Goal: Check status: Check status

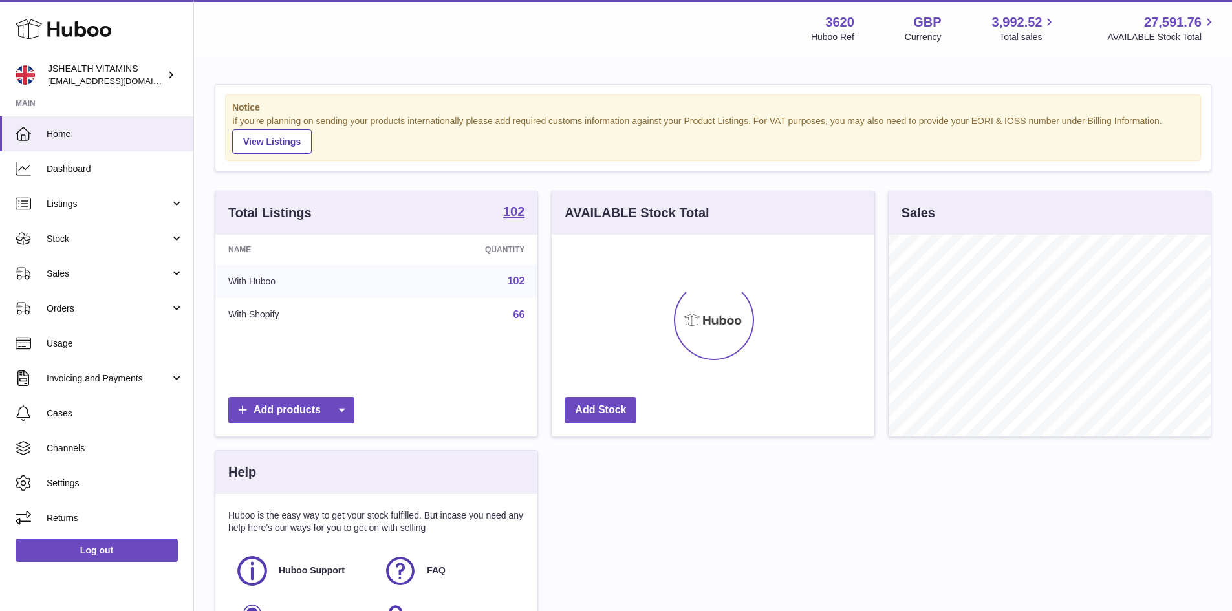
scroll to position [202, 323]
click at [92, 241] on span "Stock" at bounding box center [108, 239] width 123 height 12
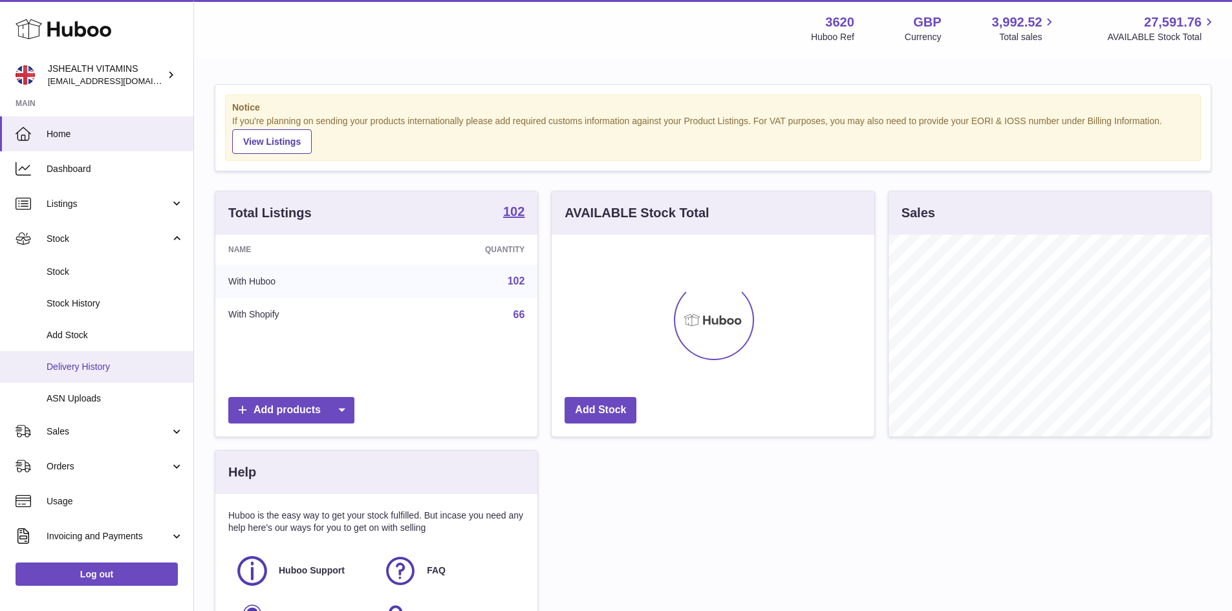
click at [127, 361] on span "Delivery History" at bounding box center [115, 367] width 137 height 12
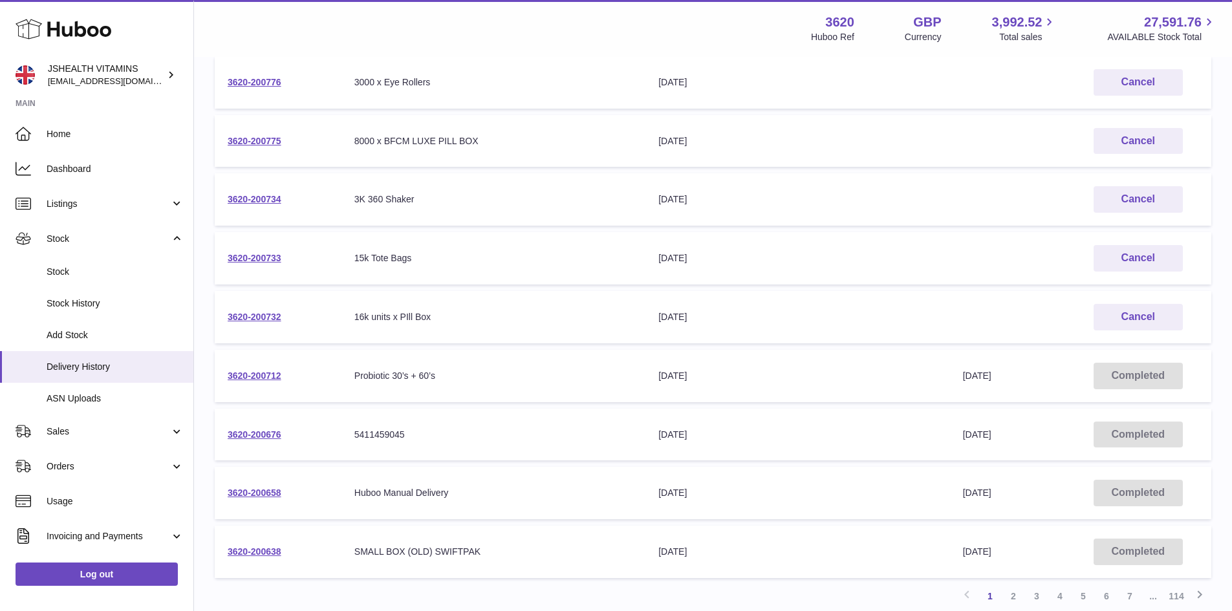
scroll to position [367, 0]
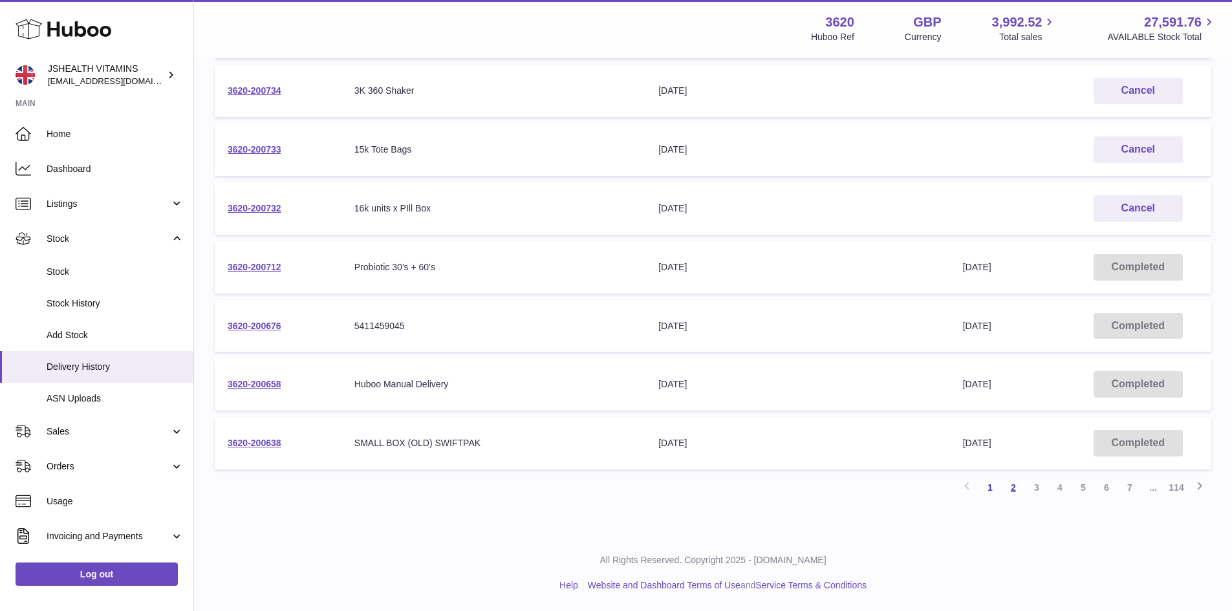
click at [1008, 489] on link "2" at bounding box center [1012, 487] width 23 height 23
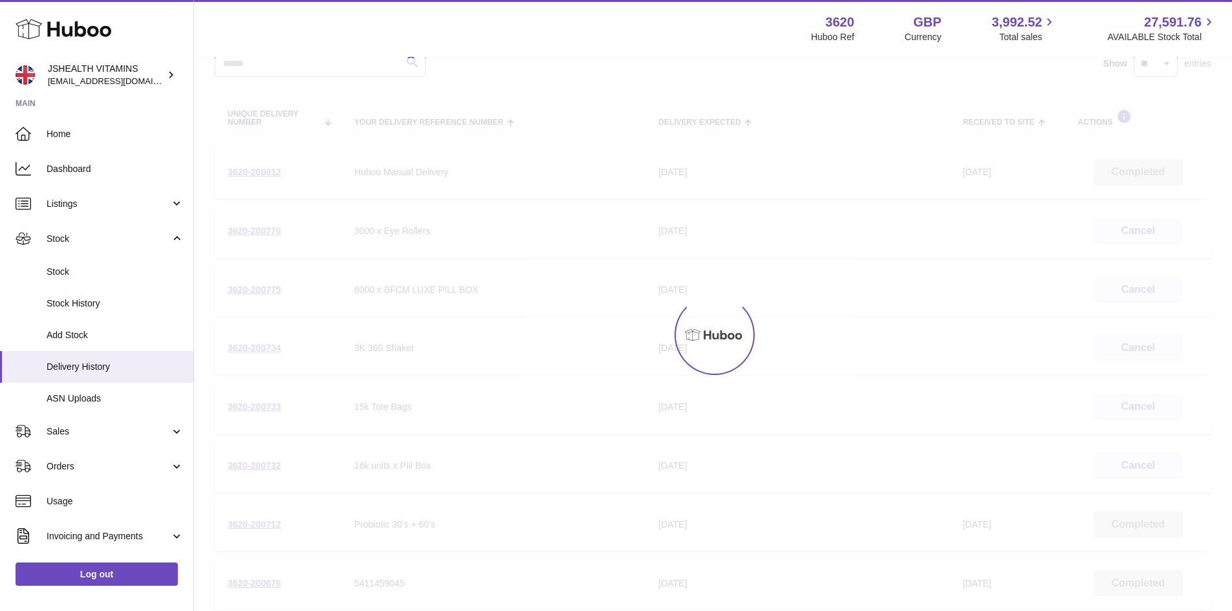
scroll to position [58, 0]
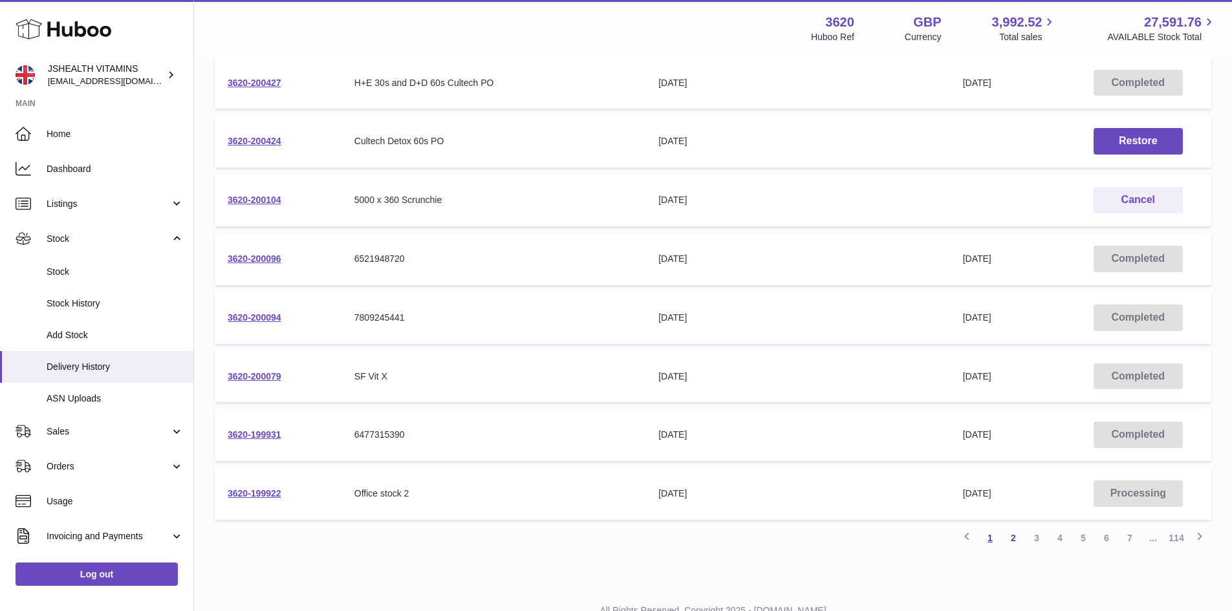
click at [994, 533] on link "1" at bounding box center [989, 537] width 23 height 23
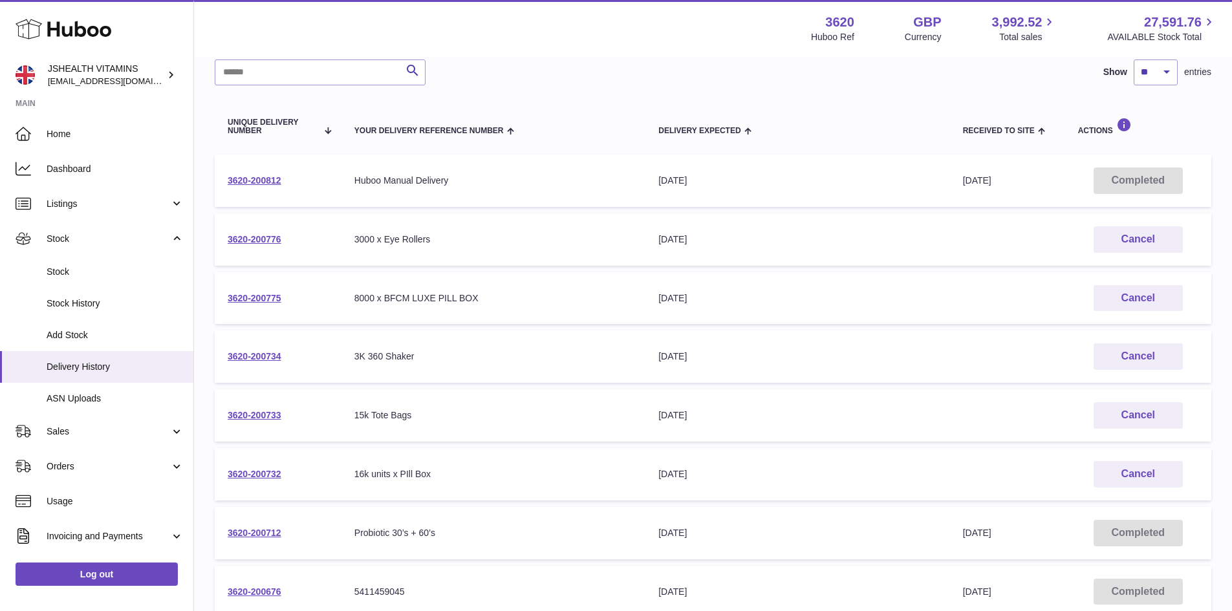
scroll to position [123, 0]
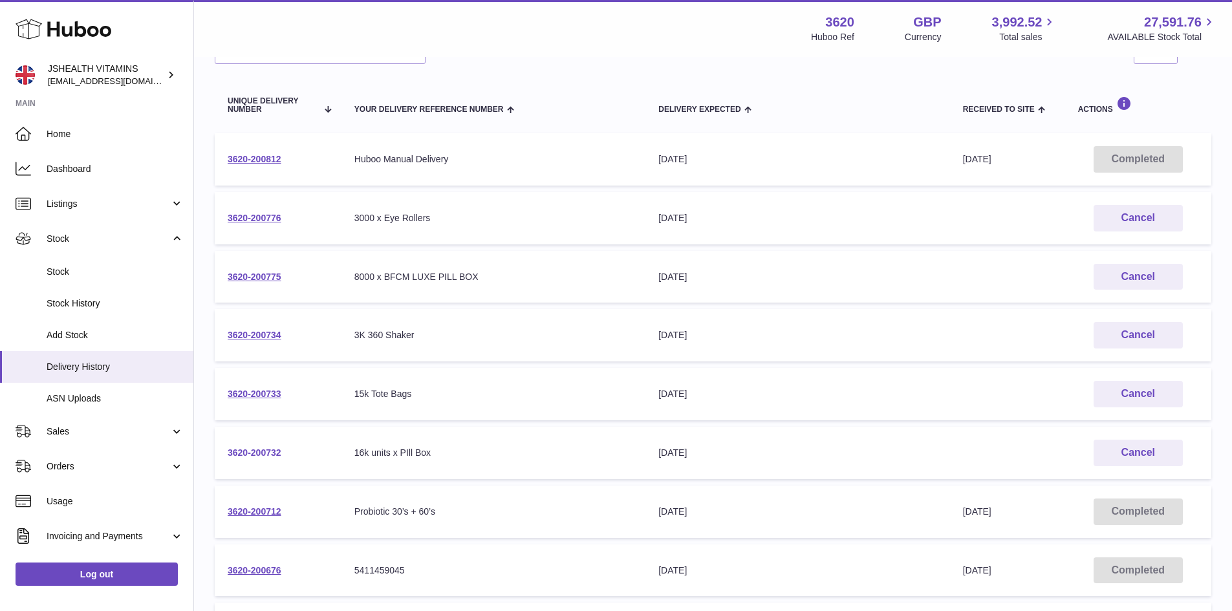
click at [247, 447] on link "3620-200732" at bounding box center [255, 452] width 54 height 10
click at [270, 399] on link "3620-200733" at bounding box center [255, 394] width 54 height 10
click at [272, 339] on link "3620-200734" at bounding box center [255, 335] width 54 height 10
click at [277, 275] on link "3620-200775" at bounding box center [255, 277] width 54 height 10
click at [274, 221] on link "3620-200776" at bounding box center [255, 218] width 54 height 10
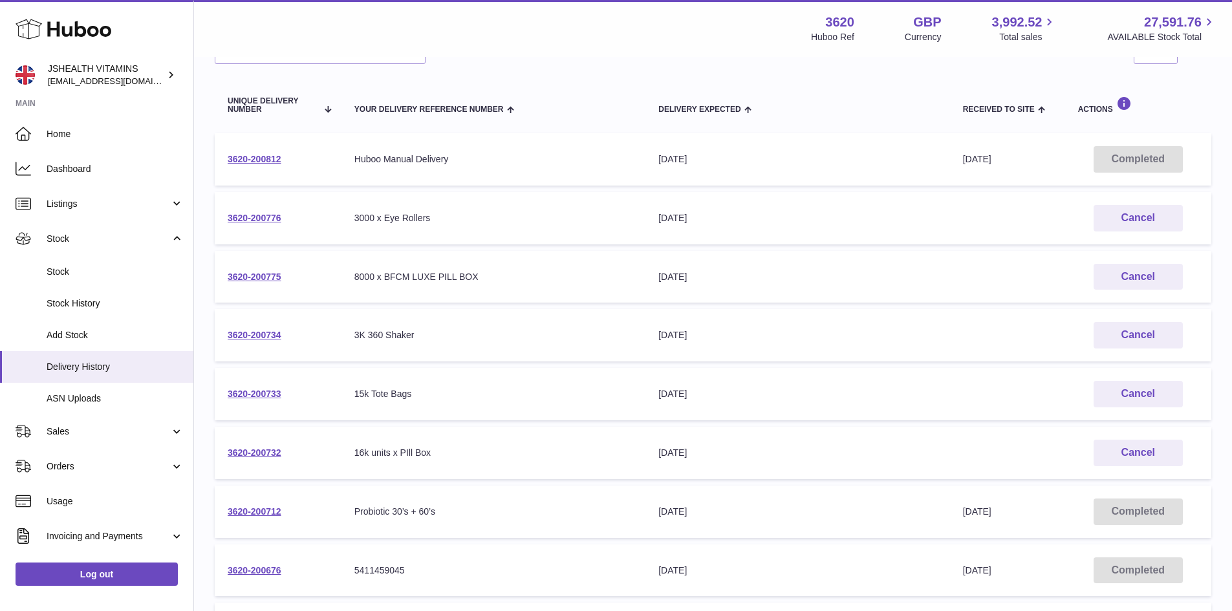
scroll to position [317, 0]
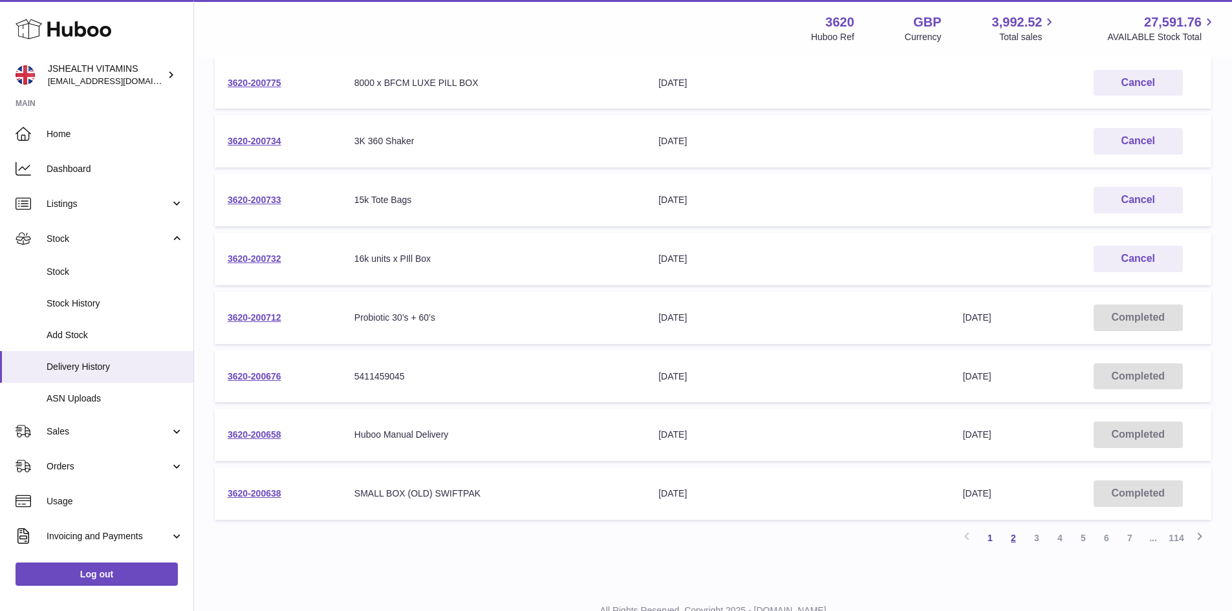
click at [1019, 538] on link "2" at bounding box center [1012, 537] width 23 height 23
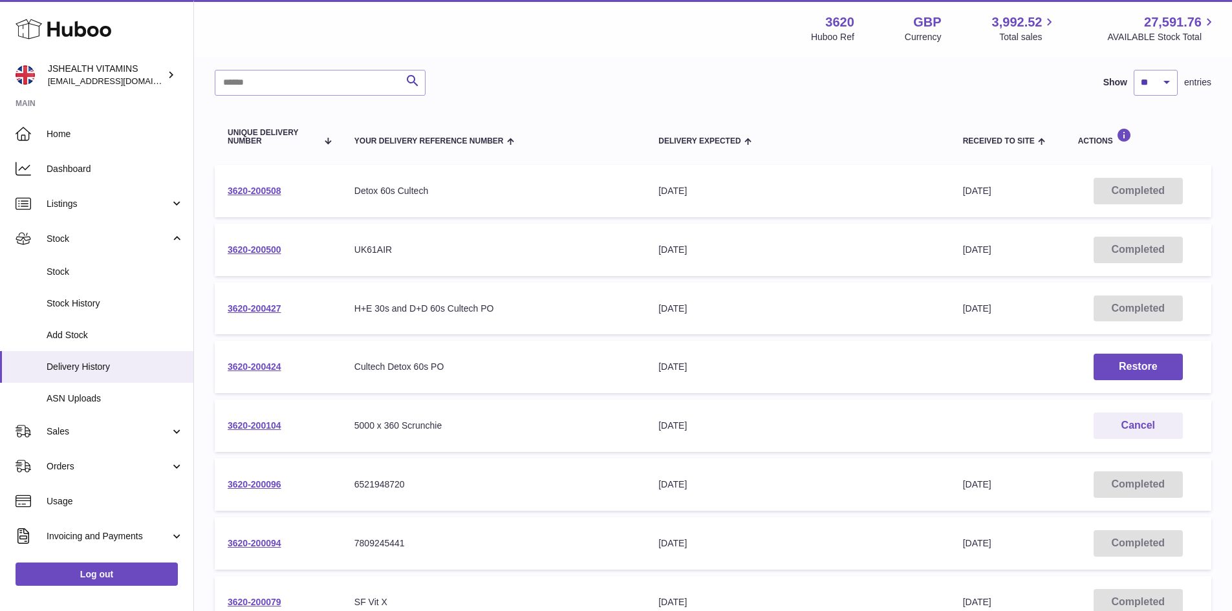
scroll to position [123, 0]
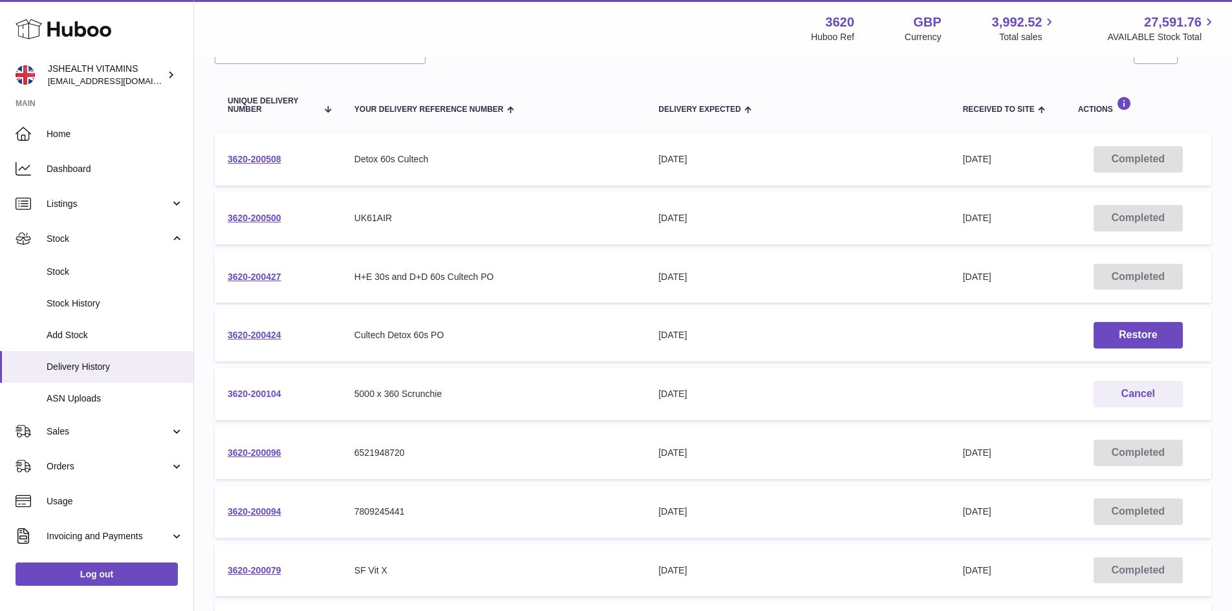
click at [245, 392] on link "3620-200104" at bounding box center [255, 394] width 54 height 10
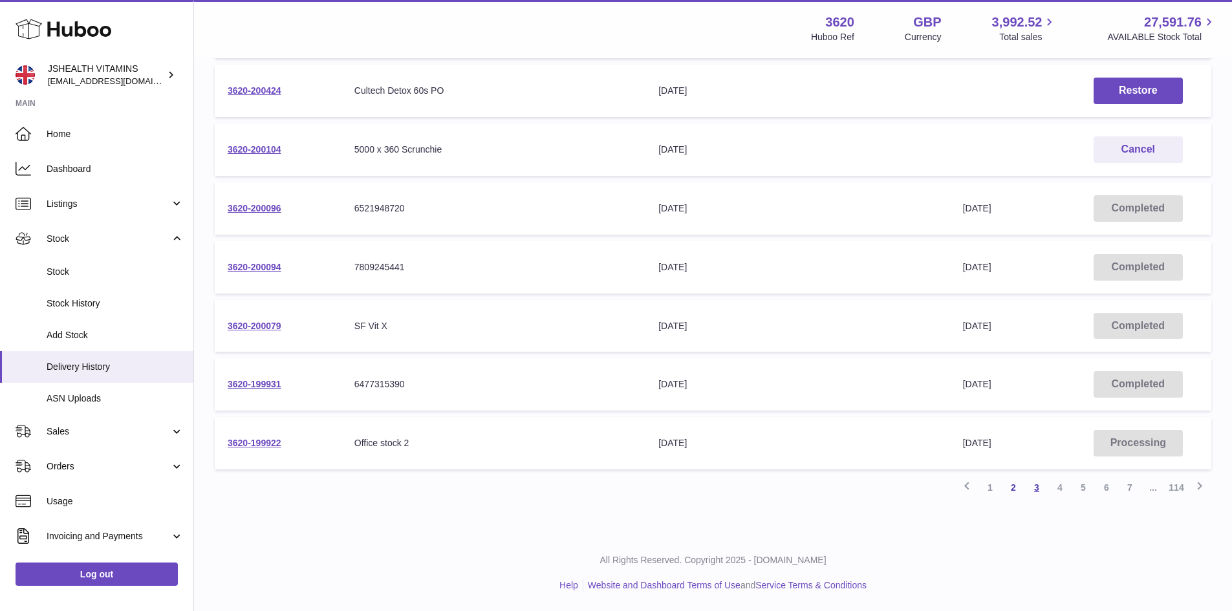
click at [1032, 494] on link "3" at bounding box center [1036, 487] width 23 height 23
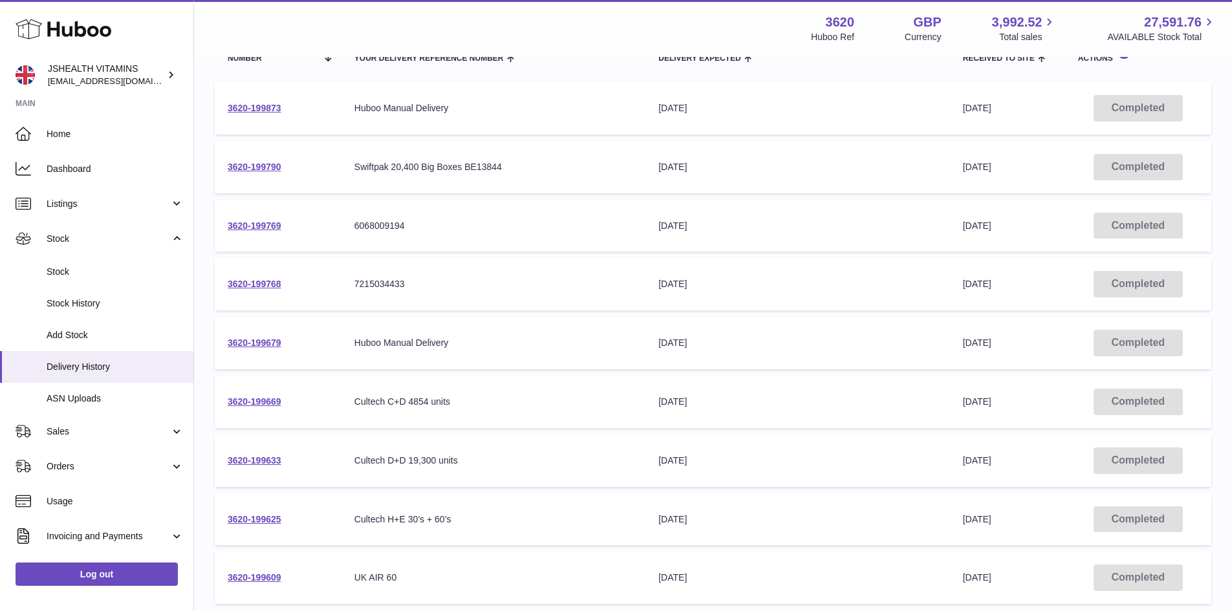
scroll to position [317, 0]
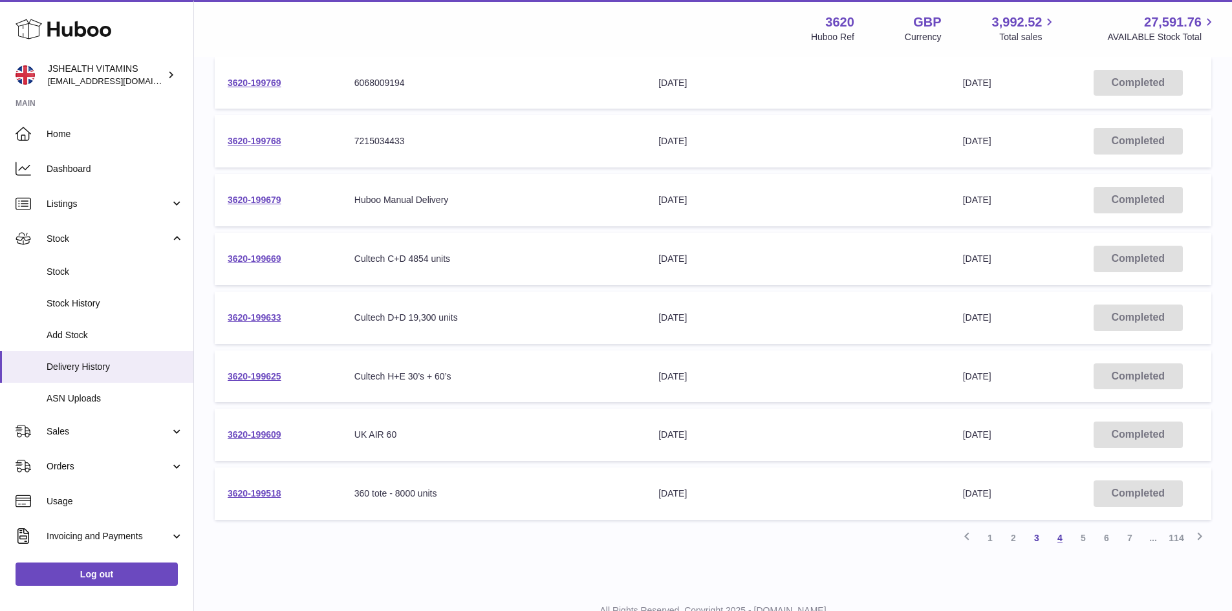
click at [1065, 531] on link "4" at bounding box center [1059, 537] width 23 height 23
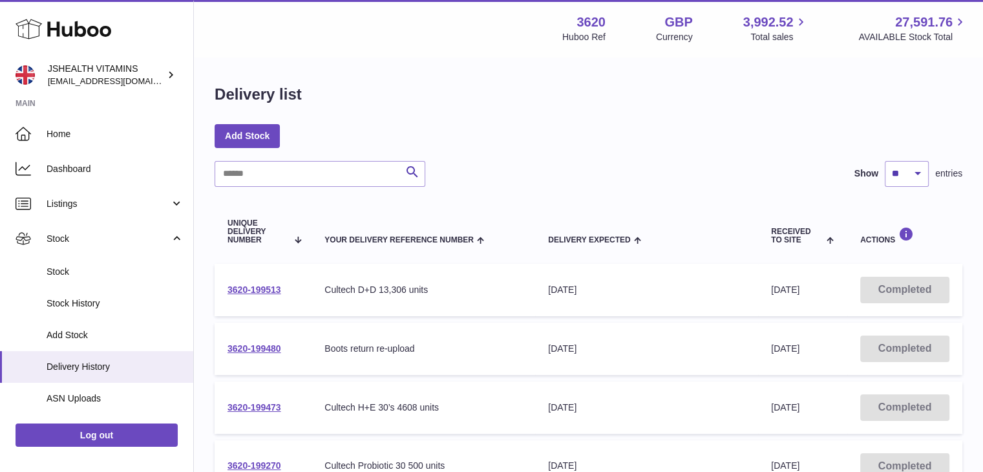
click at [255, 180] on input "text" at bounding box center [320, 174] width 211 height 26
paste input "**********"
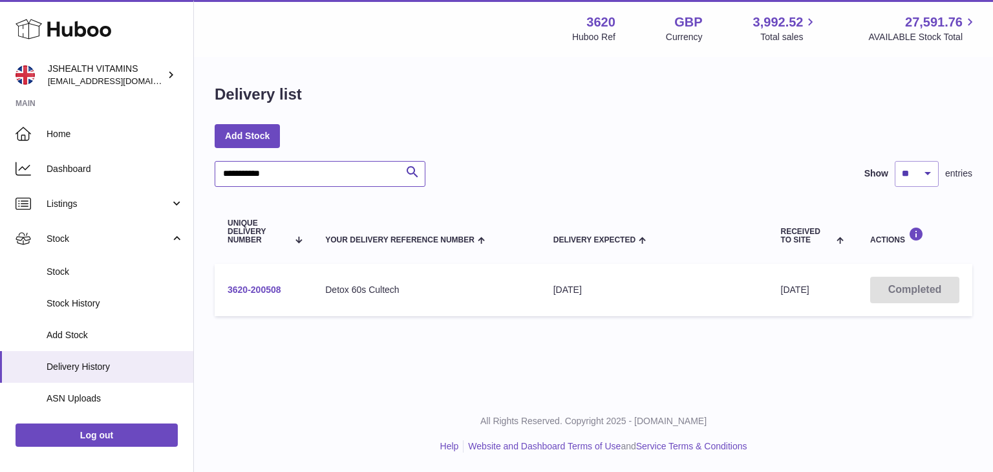
type input "**********"
click at [261, 284] on link "3620-200508" at bounding box center [255, 289] width 54 height 10
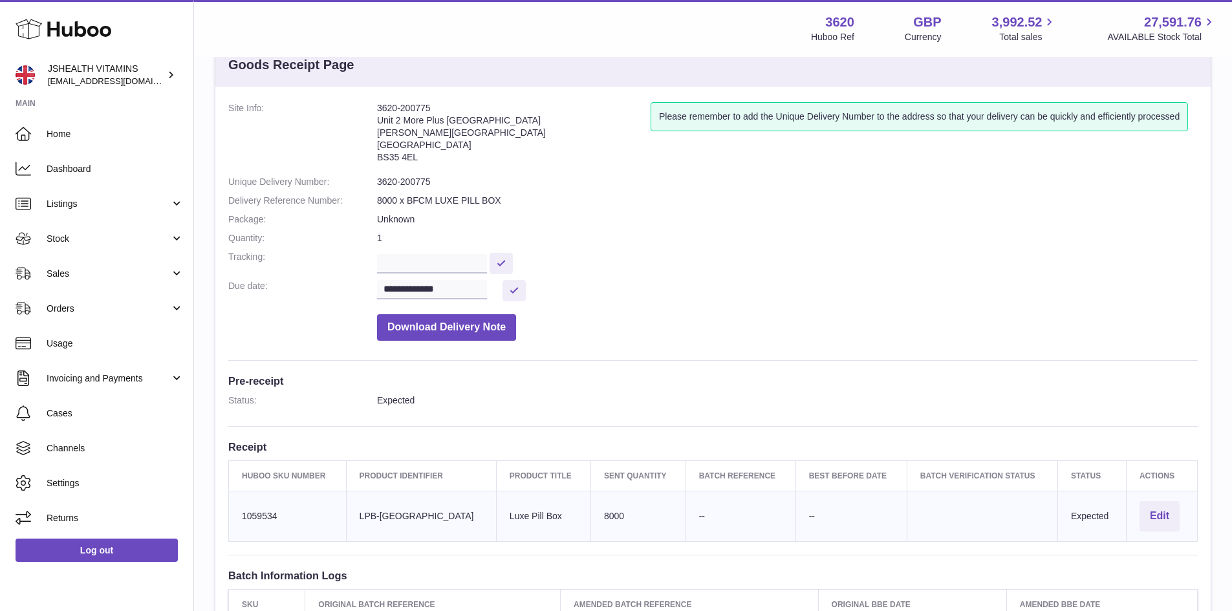
scroll to position [65, 0]
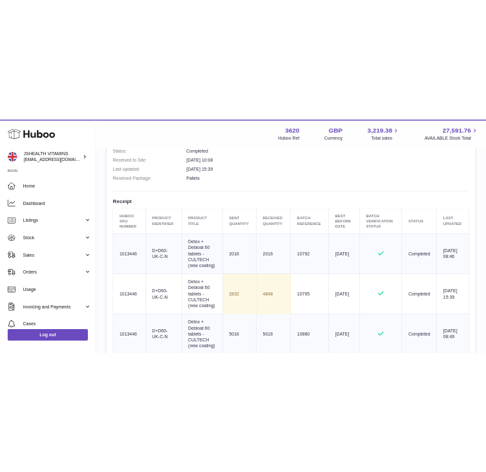
scroll to position [517, 0]
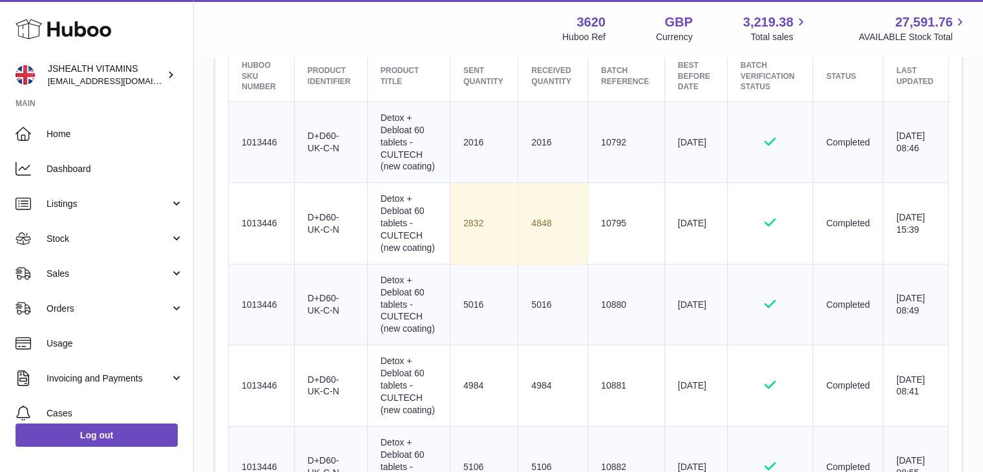
drag, startPoint x: 463, startPoint y: 248, endPoint x: 572, endPoint y: 244, distance: 109.3
click at [572, 244] on tr "Huboo SKU Number 1013446 Client Identifier D+D60-UK-C-N Product title Detox + D…" at bounding box center [589, 223] width 720 height 81
click at [588, 234] on td "Batch Reference 10795" at bounding box center [626, 223] width 77 height 81
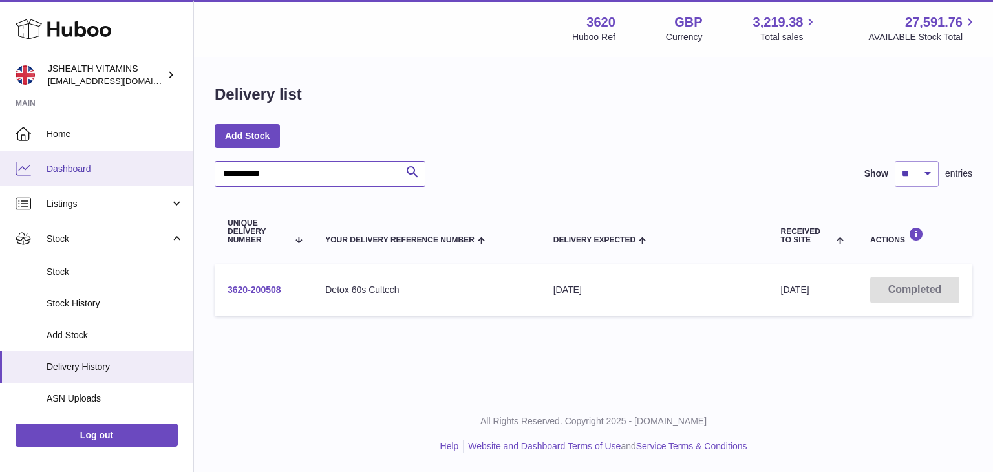
drag, startPoint x: 328, startPoint y: 173, endPoint x: 114, endPoint y: 171, distance: 214.0
click at [114, 171] on div "**********" at bounding box center [496, 236] width 993 height 472
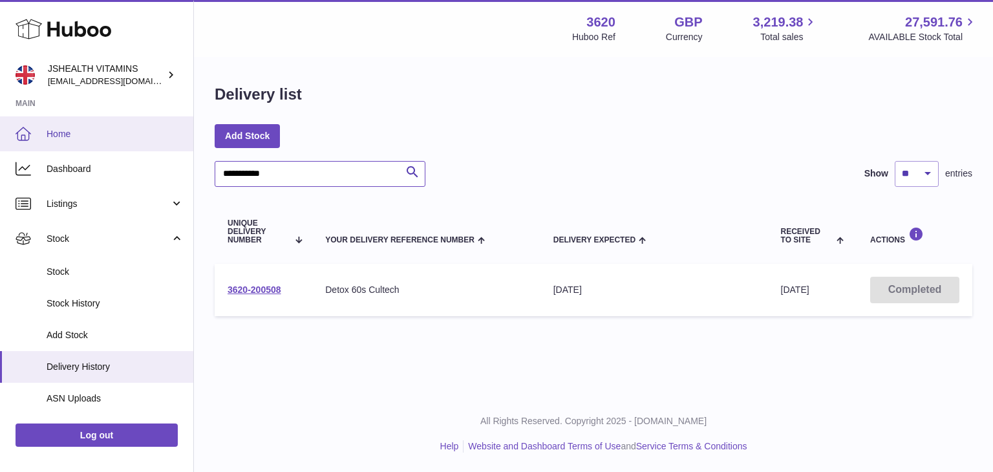
paste input "text"
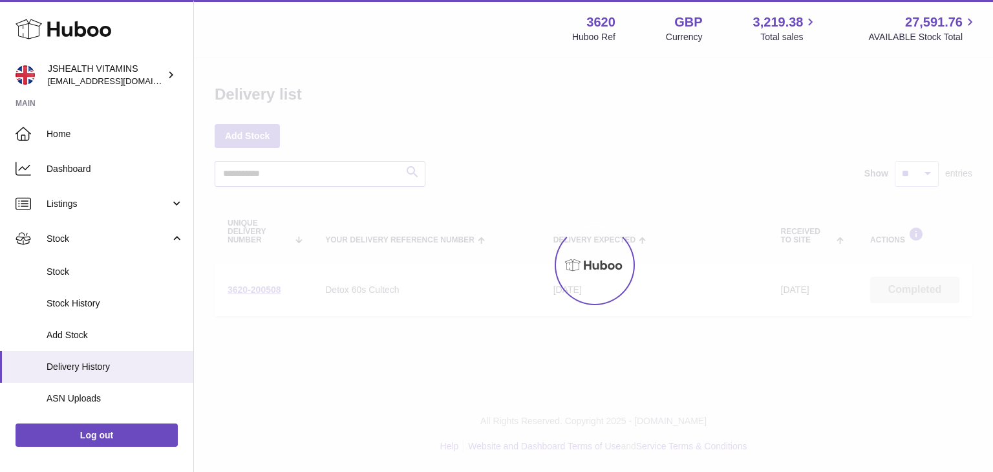
type input "**********"
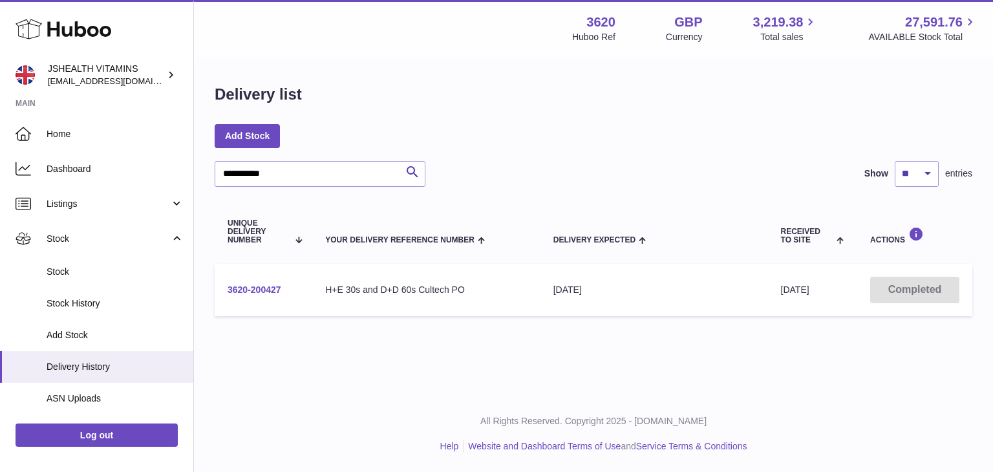
click at [275, 285] on link "3620-200427" at bounding box center [255, 289] width 54 height 10
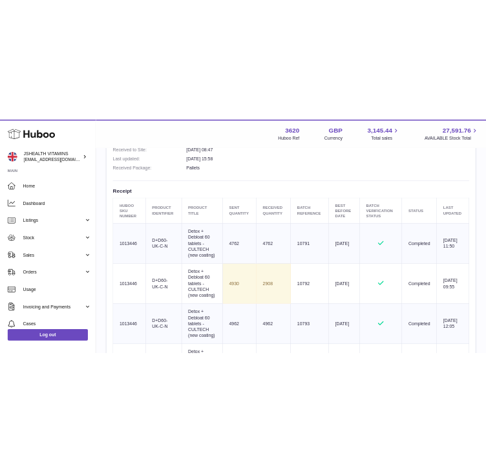
scroll to position [517, 0]
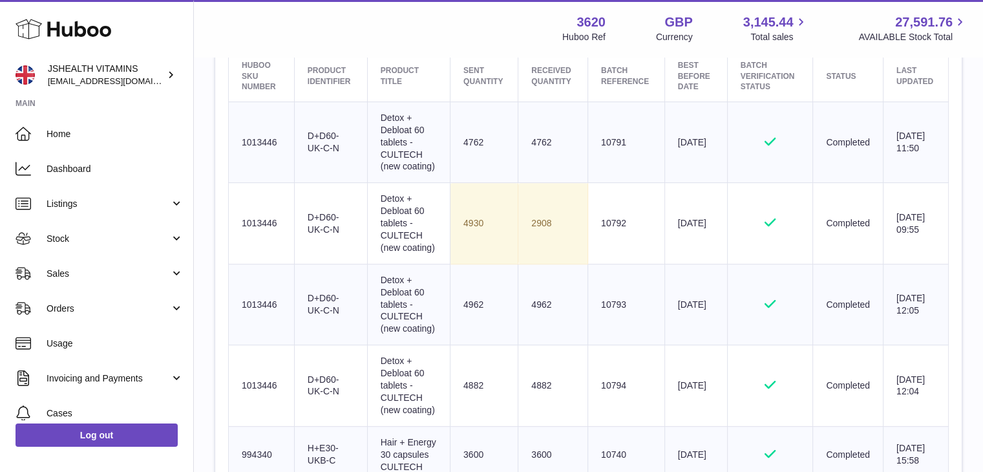
click at [671, 264] on td "Best Before Date [DATE]" at bounding box center [696, 223] width 63 height 81
drag, startPoint x: 484, startPoint y: 247, endPoint x: 460, endPoint y: 244, distance: 24.1
click at [460, 244] on td "Sent Quantity 4930" at bounding box center [484, 223] width 68 height 81
drag, startPoint x: 557, startPoint y: 246, endPoint x: 522, endPoint y: 244, distance: 34.3
click at [522, 244] on td "2908" at bounding box center [554, 223] width 70 height 81
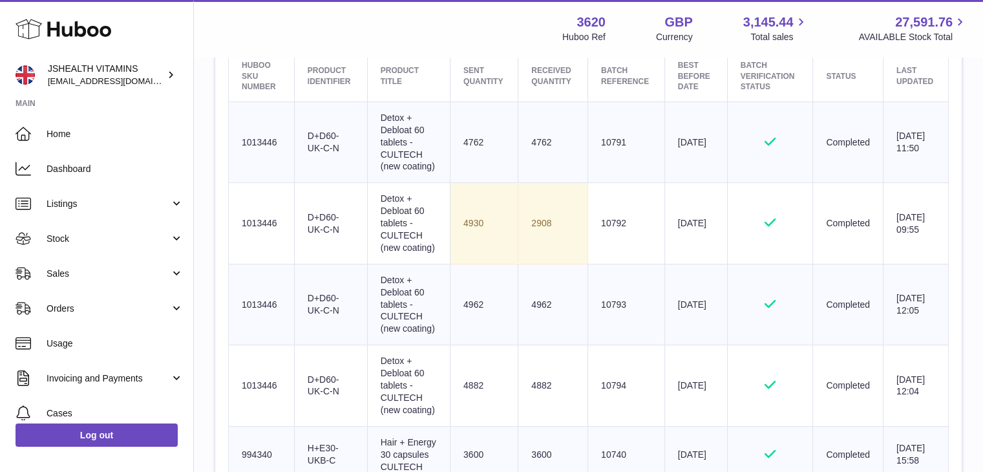
click at [548, 264] on td "2908" at bounding box center [554, 223] width 70 height 81
